Goal: Task Accomplishment & Management: Manage account settings

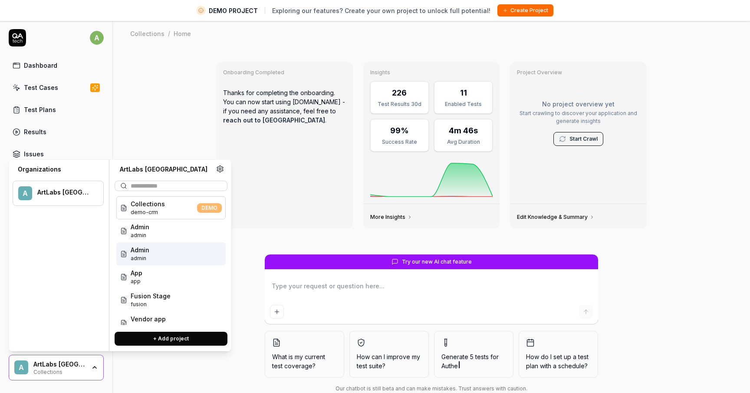
scroll to position [35, 0]
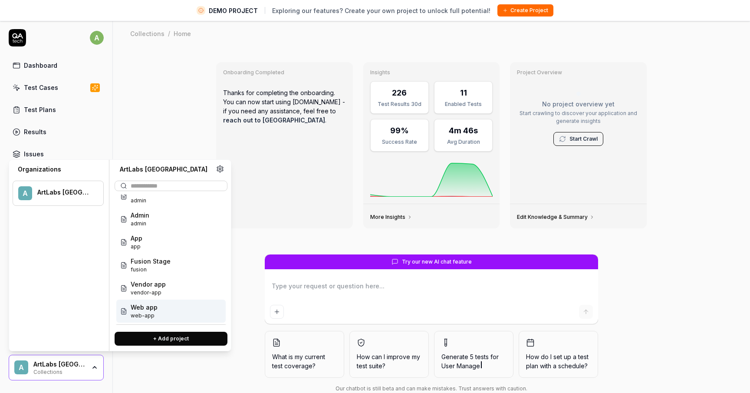
click at [49, 318] on menu "A ArtLabs [GEOGRAPHIC_DATA]" at bounding box center [58, 258] width 91 height 169
click at [58, 368] on div "Collections" at bounding box center [59, 371] width 52 height 7
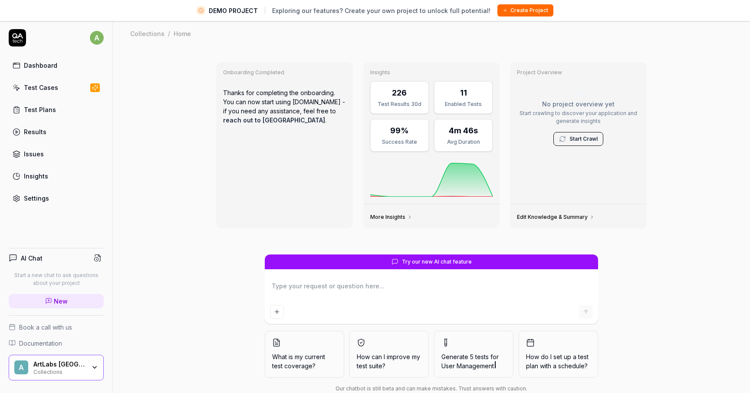
click at [53, 348] on div "AI Chat Start a new chat to ask questions about your project New Book a call wi…" at bounding box center [56, 323] width 112 height 164
click at [55, 357] on div "A ArtLabs Europe Collections" at bounding box center [56, 368] width 95 height 26
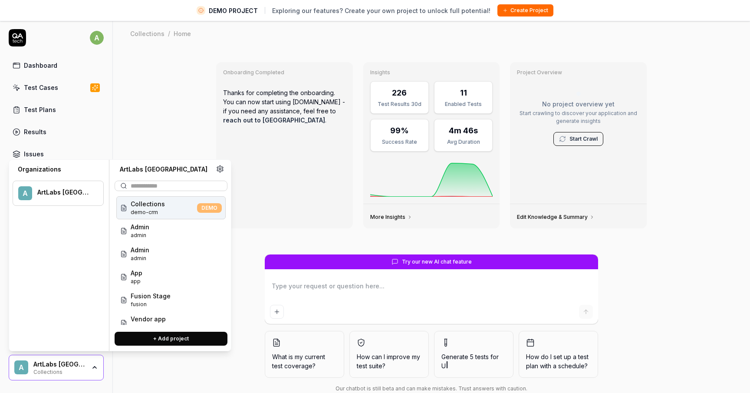
click at [56, 194] on div "ArtLabs [GEOGRAPHIC_DATA]" at bounding box center [64, 192] width 55 height 8
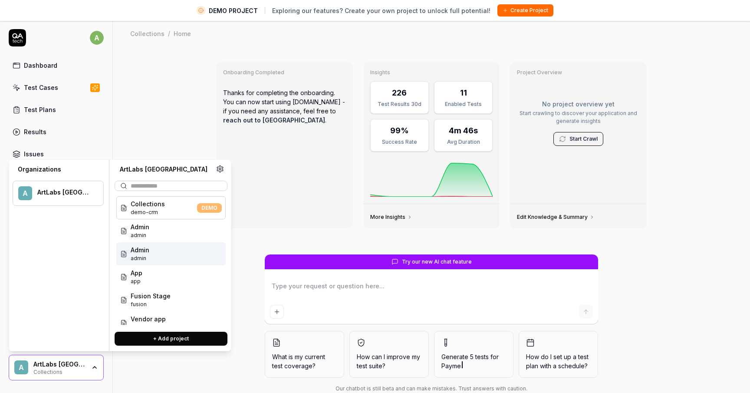
type textarea "*"
click at [85, 369] on div "Collections" at bounding box center [59, 371] width 52 height 7
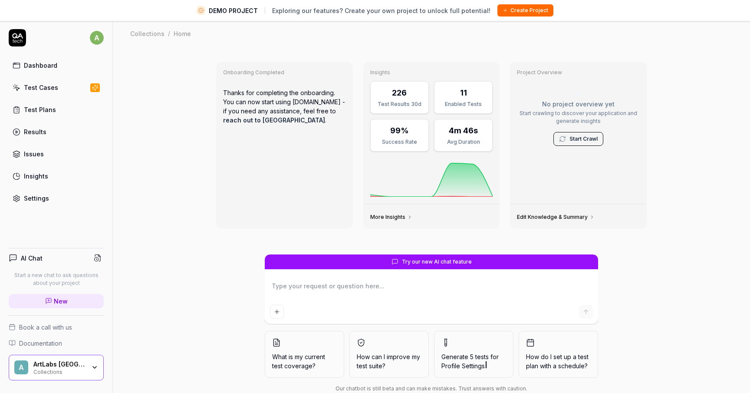
click at [51, 197] on link "Settings" at bounding box center [56, 198] width 95 height 17
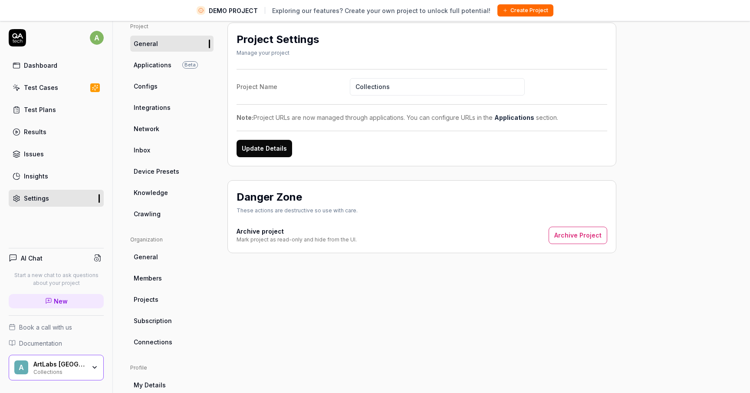
scroll to position [77, 0]
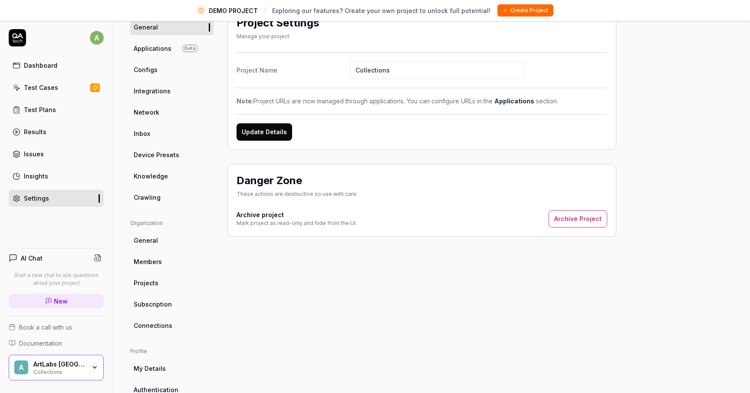
click at [159, 266] on link "Members" at bounding box center [171, 262] width 83 height 16
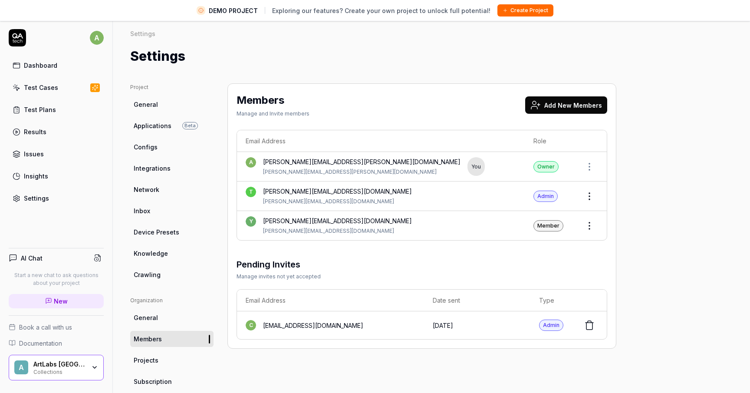
click at [559, 103] on button "Add New Members" at bounding box center [566, 104] width 82 height 17
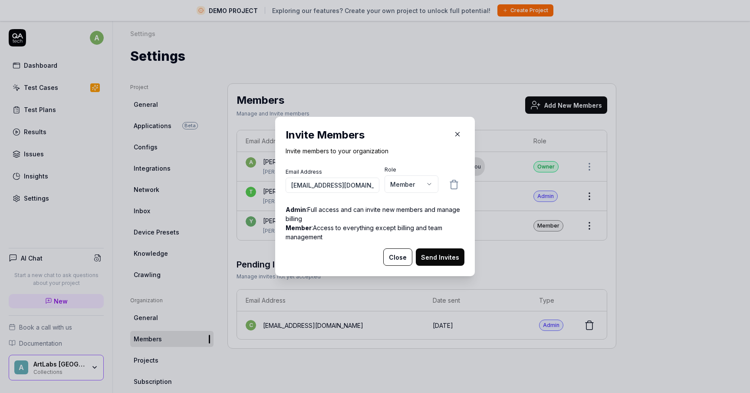
type input "[EMAIL_ADDRESS][DOMAIN_NAME]"
click at [452, 256] on button "Send Invites" at bounding box center [440, 256] width 49 height 17
